Goal: Information Seeking & Learning: Learn about a topic

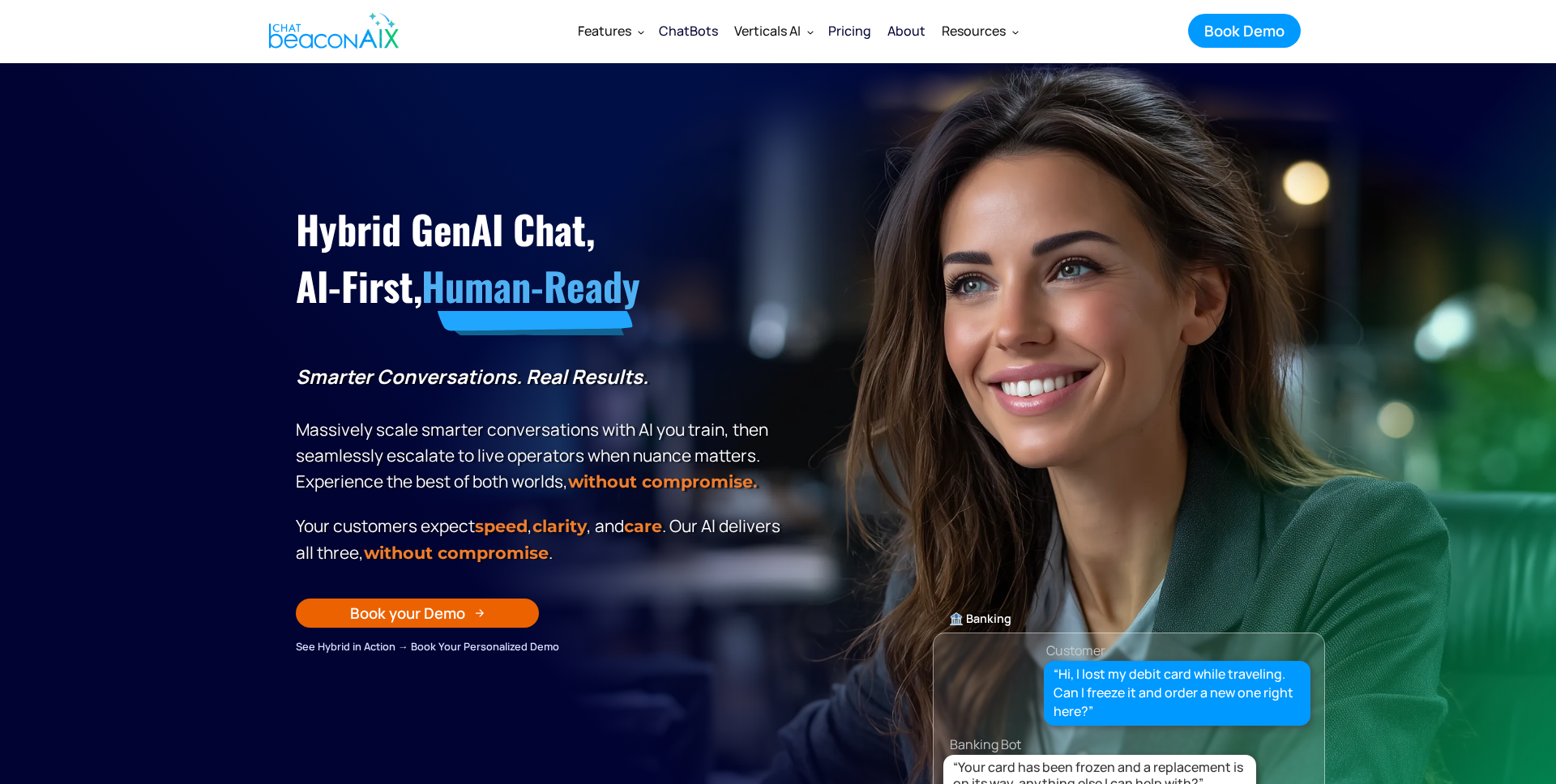
click at [846, 26] on div "Pricing" at bounding box center [849, 31] width 43 height 23
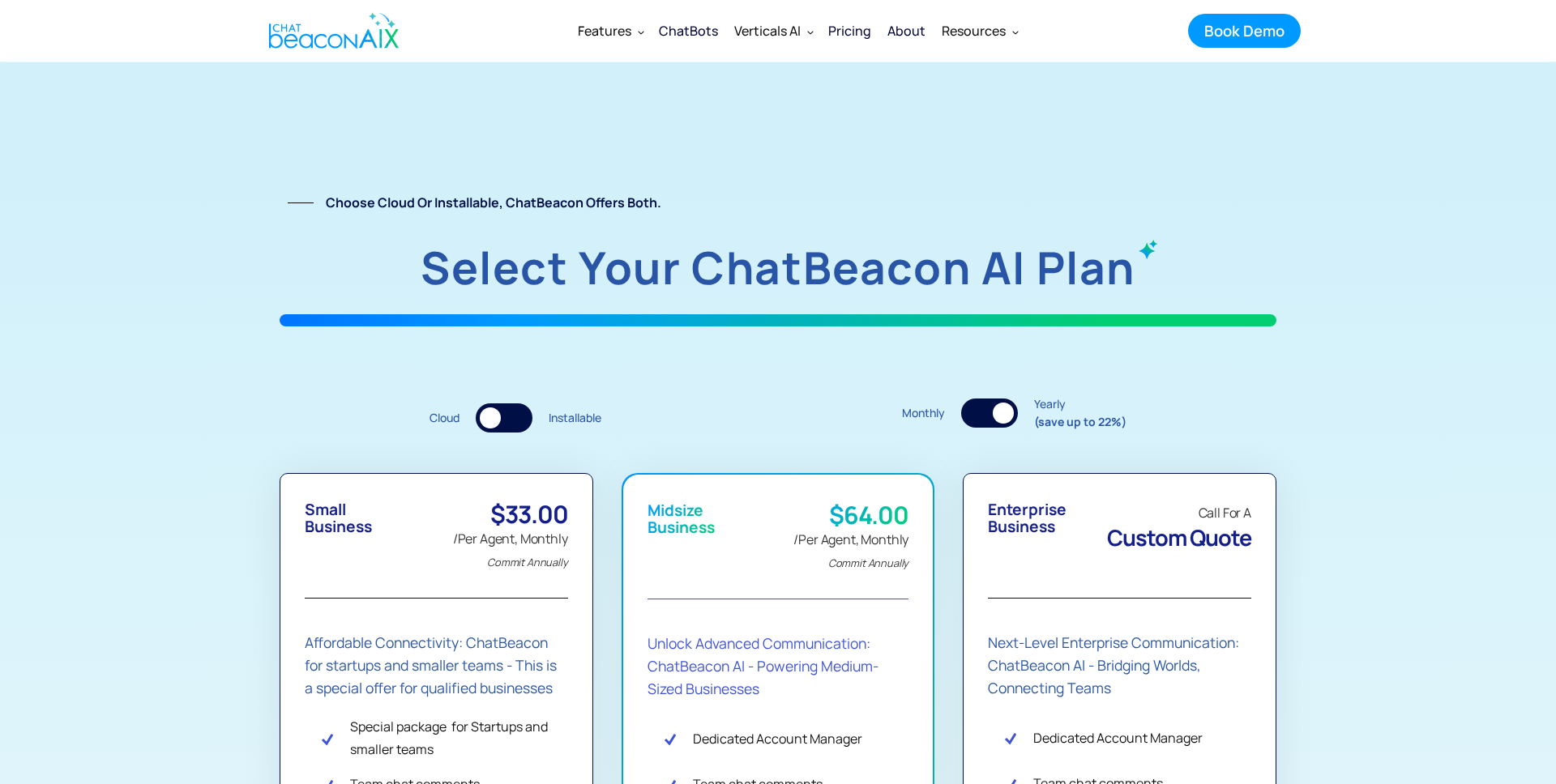
click at [304, 49] on img "home" at bounding box center [334, 31] width 129 height 49
